Goal: Task Accomplishment & Management: Manage account settings

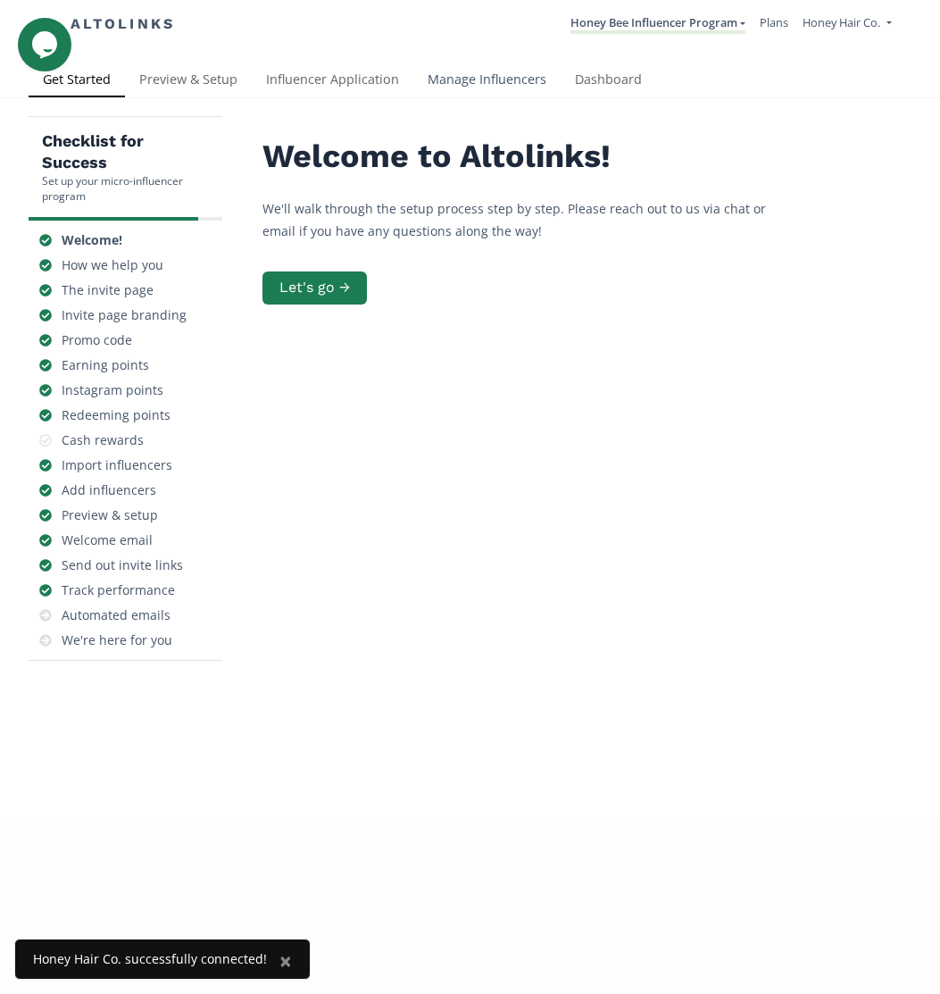
click at [455, 79] on link "Manage Influencers" at bounding box center [486, 81] width 147 height 36
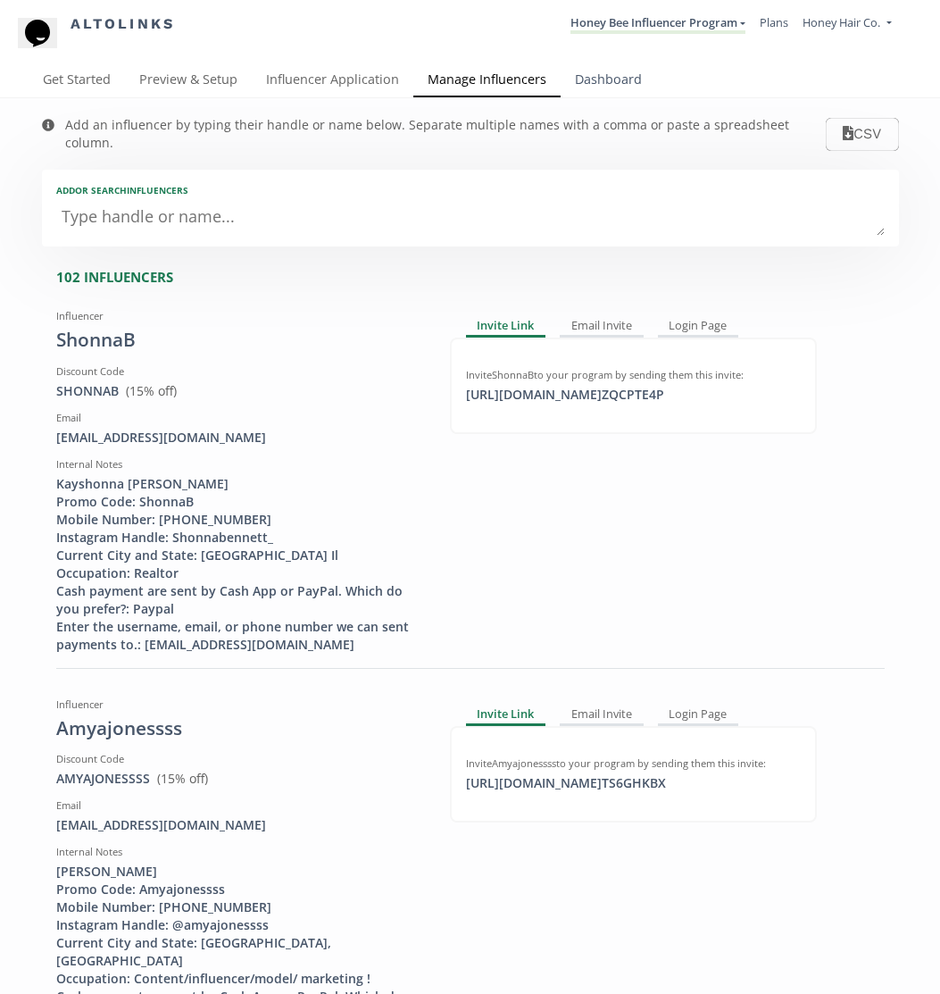
click at [602, 82] on link "Dashboard" at bounding box center [609, 81] width 96 height 36
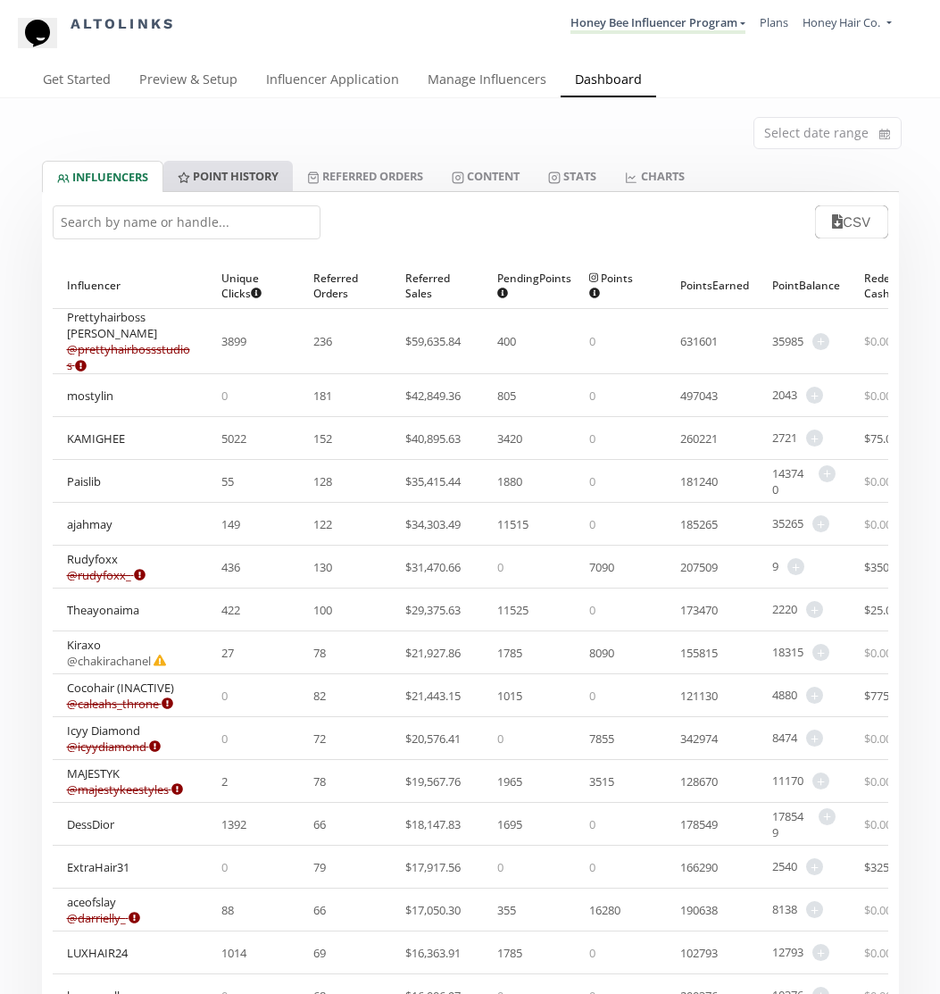
click at [251, 174] on link "Point HISTORY" at bounding box center [227, 176] width 129 height 30
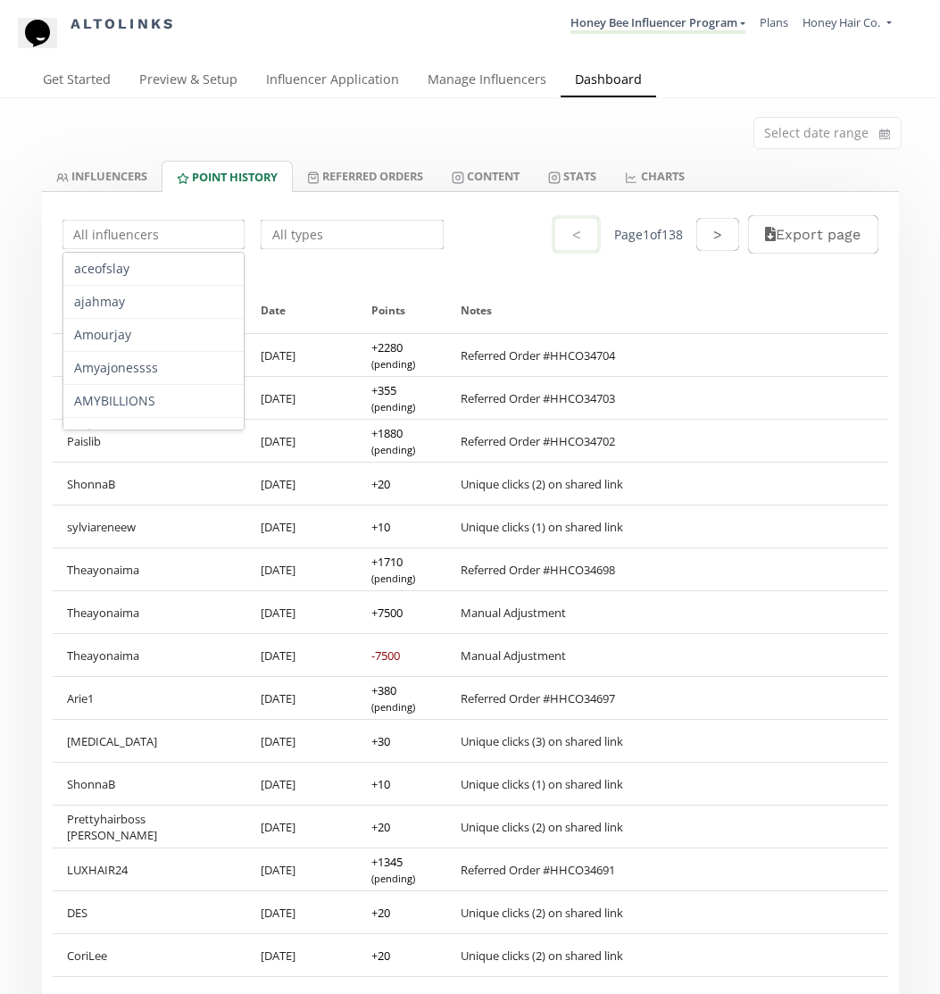
click at [133, 241] on input "text" at bounding box center [154, 234] width 188 height 35
click at [132, 310] on div "Honeyrae" at bounding box center [153, 302] width 181 height 32
type input "Honeyrae"
